Goal: Information Seeking & Learning: Find specific fact

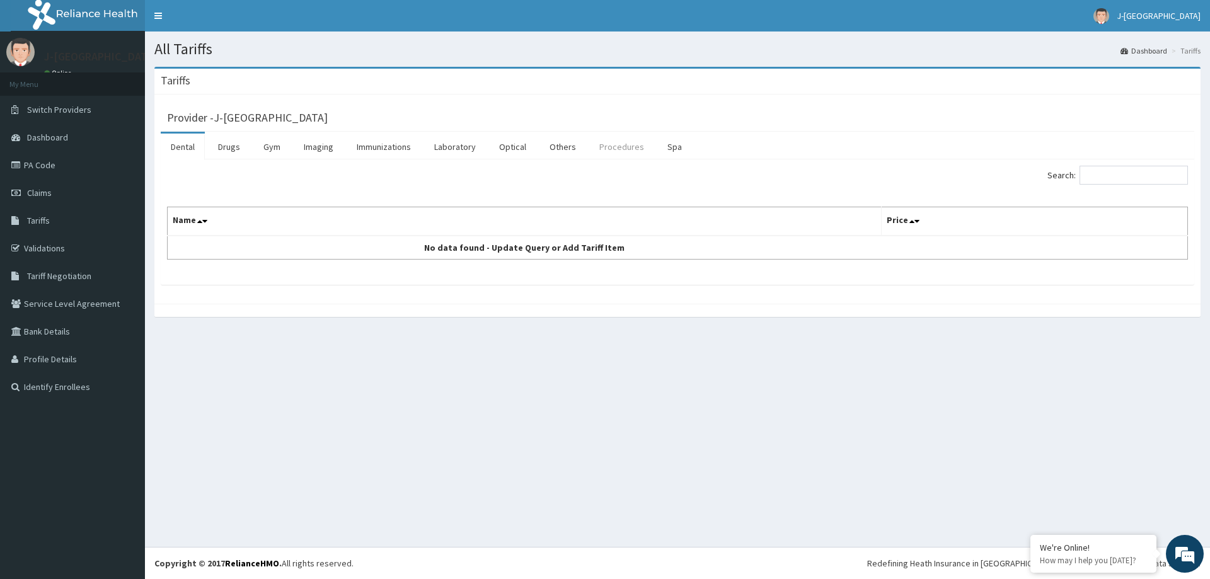
click at [621, 153] on link "Procedures" at bounding box center [621, 147] width 65 height 26
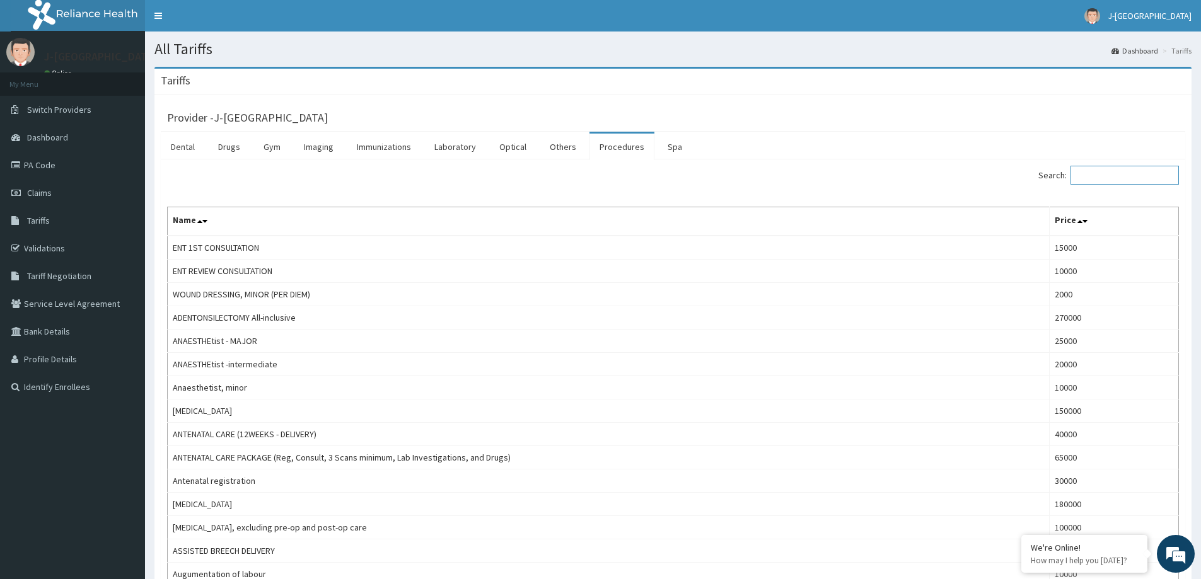
click at [1089, 176] on input "Search:" at bounding box center [1124, 175] width 108 height 19
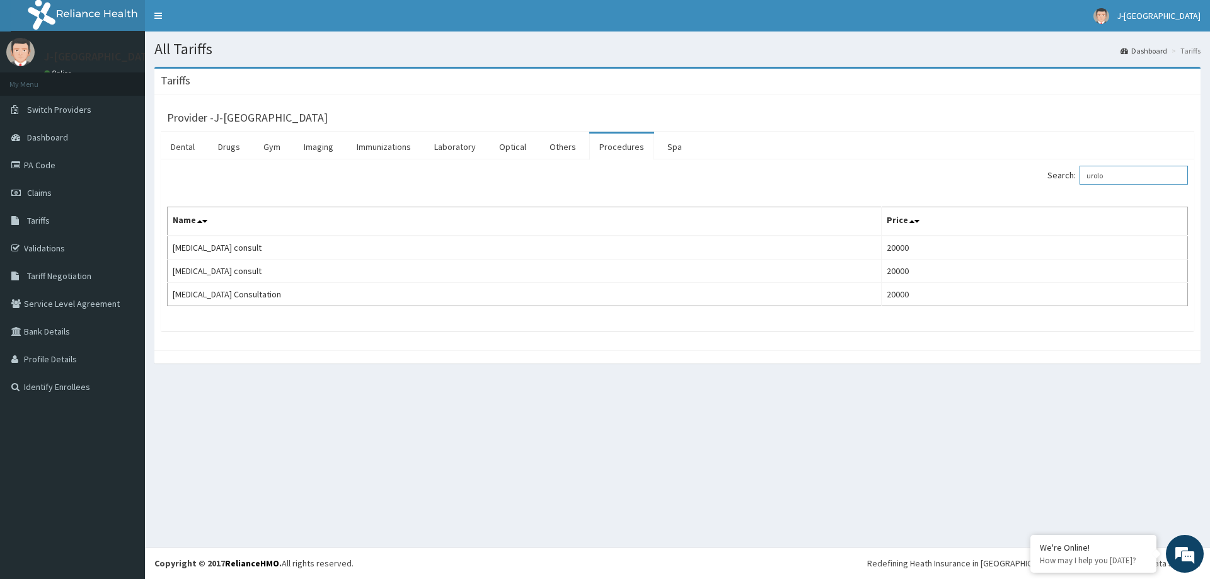
type input "urolo"
click at [226, 151] on link "Drugs" at bounding box center [229, 147] width 42 height 26
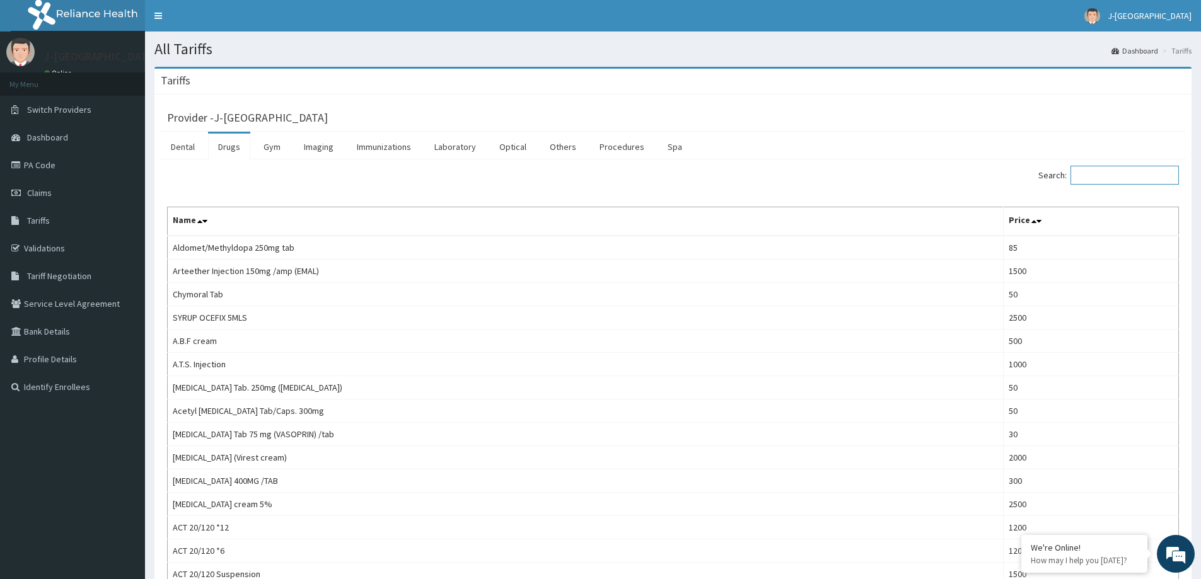
click at [1096, 176] on input "Search:" at bounding box center [1124, 175] width 108 height 19
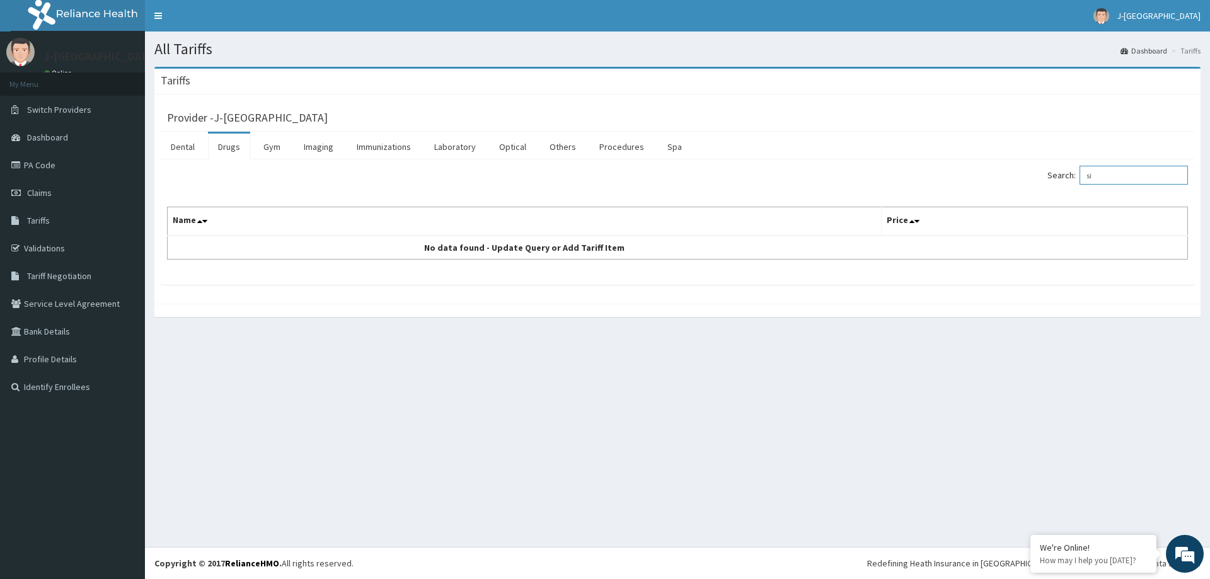
type input "s"
paste input "sildenafil"
click at [1142, 178] on input "sildenafil" at bounding box center [1134, 175] width 108 height 19
drag, startPoint x: 1173, startPoint y: 180, endPoint x: 1077, endPoint y: 185, distance: 95.9
click at [1077, 185] on label "Search: sildenafil" at bounding box center [1118, 175] width 141 height 19
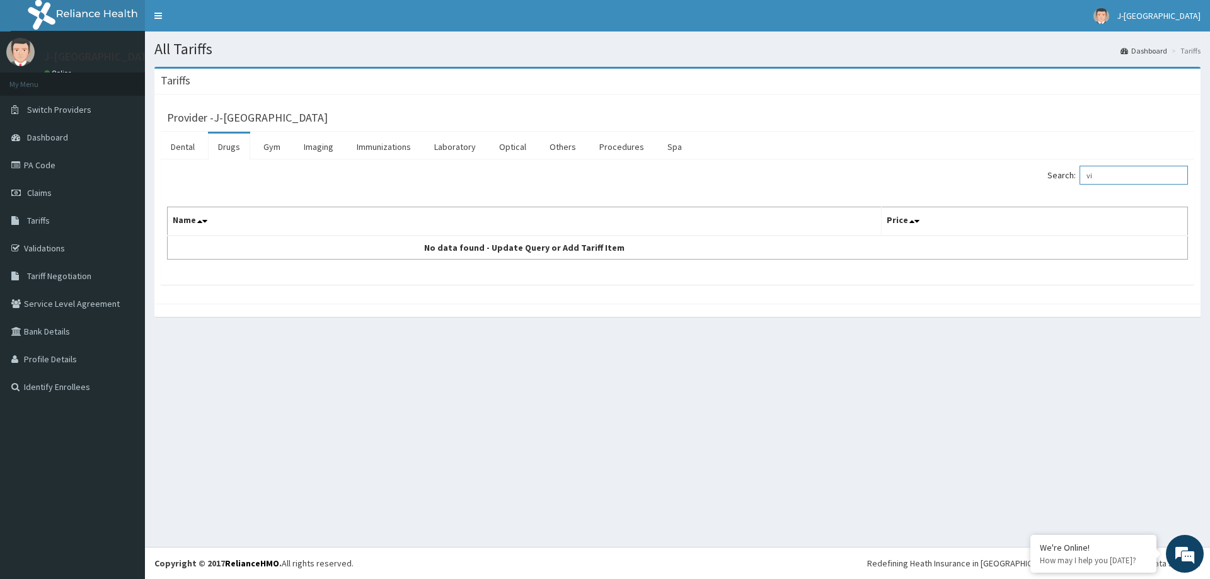
type input "v"
type input "viagr"
click at [604, 144] on link "Procedures" at bounding box center [621, 147] width 65 height 26
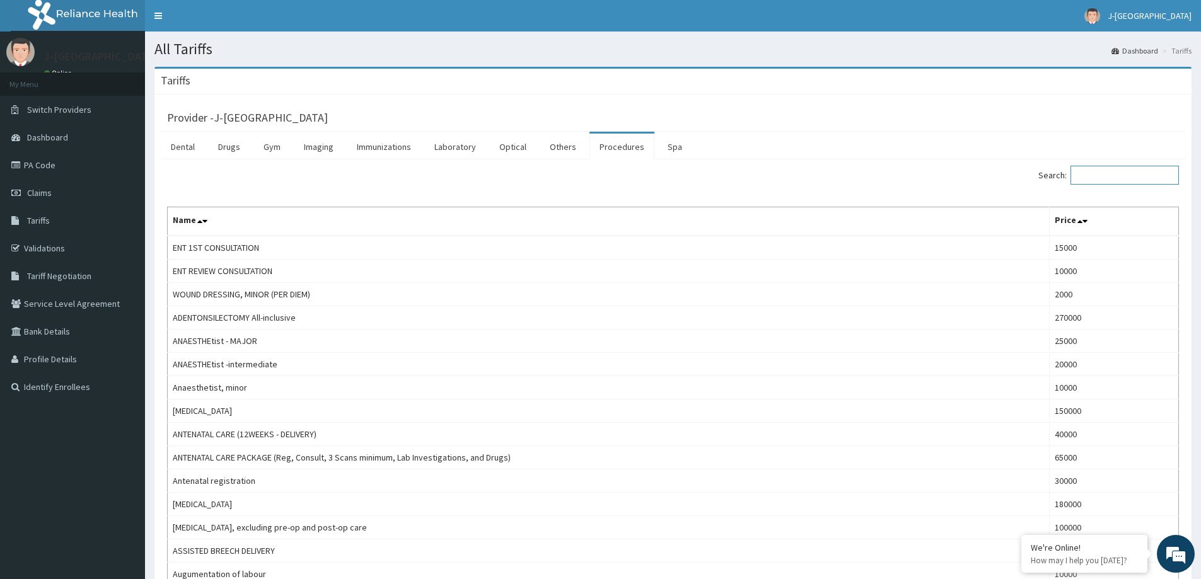
click at [1114, 178] on input "Search:" at bounding box center [1124, 175] width 108 height 19
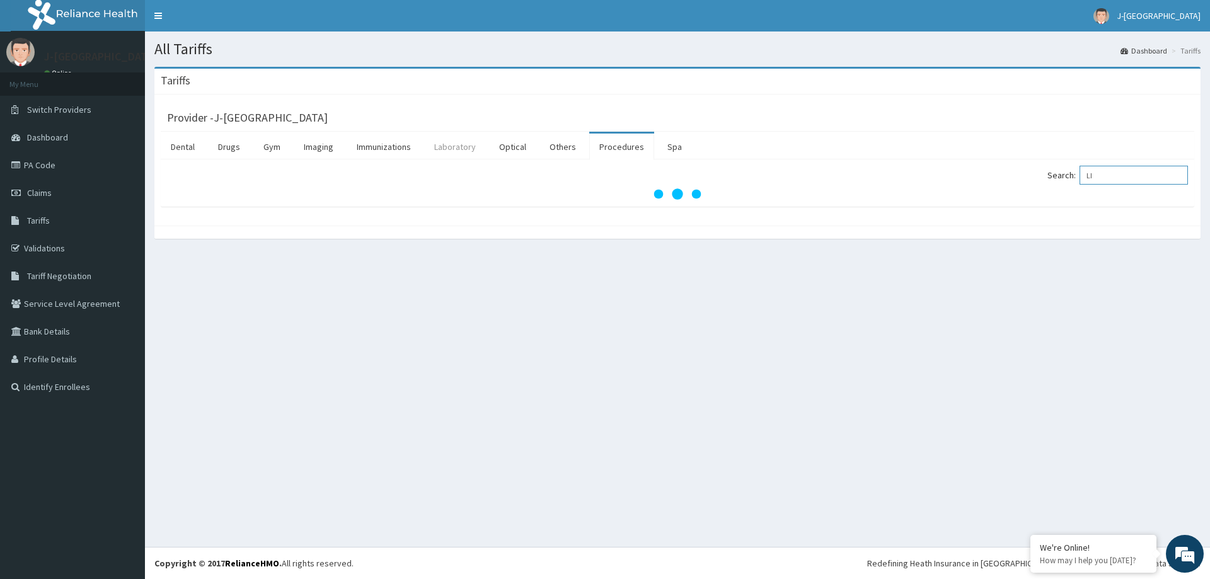
type input "LI"
click at [445, 144] on link "Laboratory" at bounding box center [455, 147] width 62 height 26
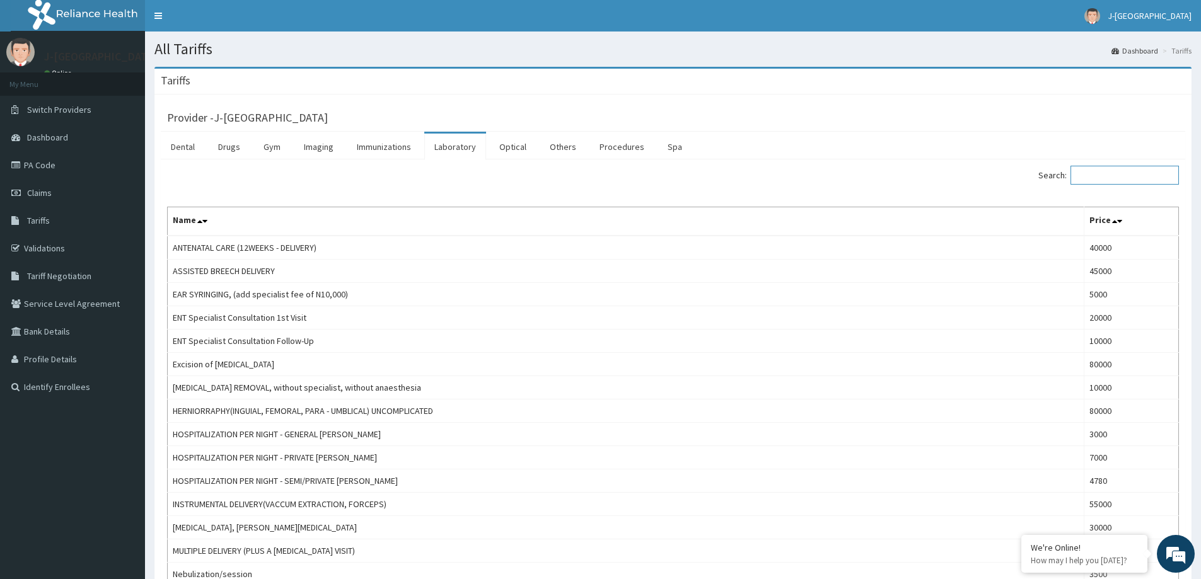
click at [1087, 171] on input "Search:" at bounding box center [1124, 175] width 108 height 19
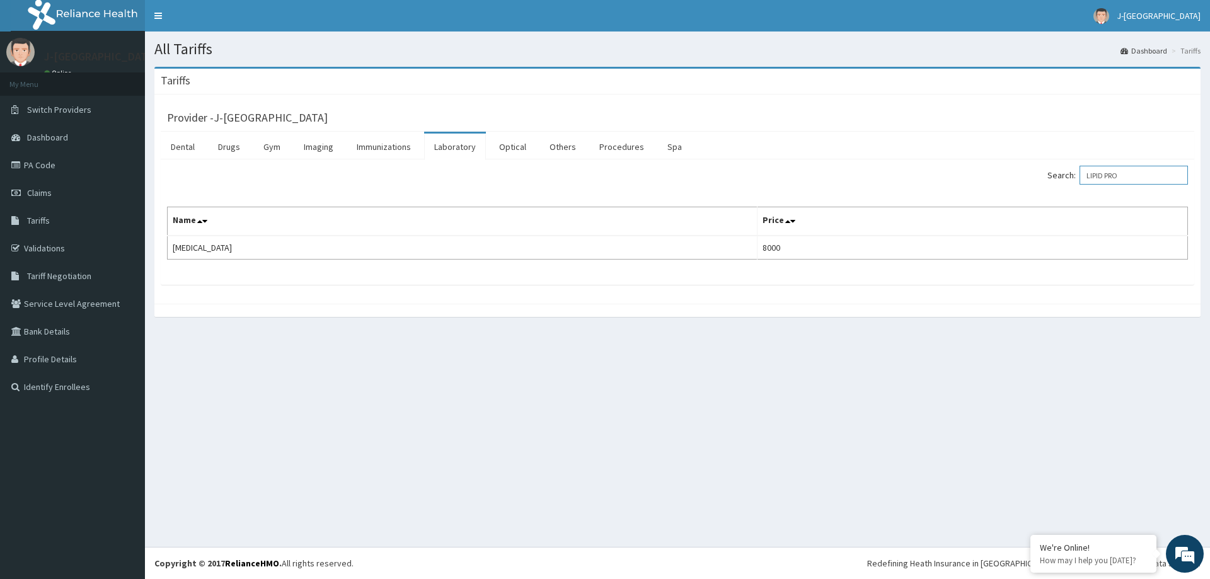
type input "LIPID PRO"
